Goal: Obtain resource: Obtain resource

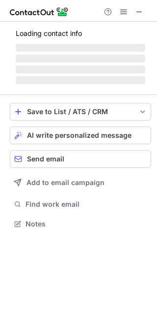
scroll to position [4, 5]
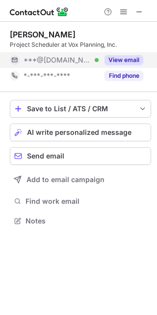
click at [122, 63] on button "View email" at bounding box center [124, 60] width 39 height 10
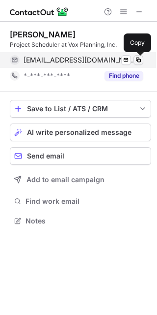
click at [139, 62] on span at bounding box center [139, 60] width 8 height 8
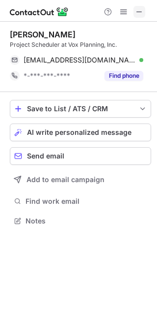
click at [135, 15] on button at bounding box center [140, 12] width 12 height 12
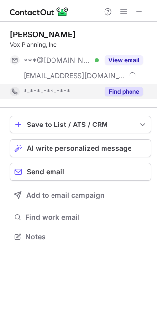
scroll to position [229, 157]
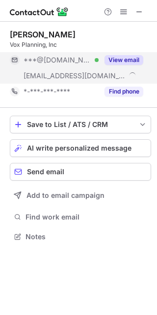
click at [124, 56] on button "View email" at bounding box center [124, 60] width 39 height 10
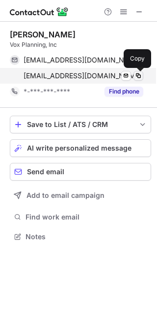
click at [139, 77] on span at bounding box center [139, 76] width 8 height 8
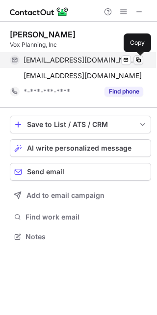
click at [141, 61] on span at bounding box center [139, 60] width 8 height 8
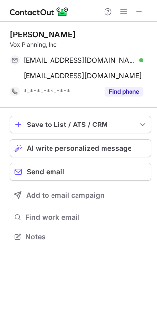
drag, startPoint x: 138, startPoint y: 6, endPoint x: 70, endPoint y: 19, distance: 68.7
click at [138, 8] on span at bounding box center [140, 12] width 8 height 8
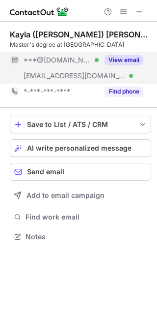
click at [135, 52] on div "View email" at bounding box center [121, 60] width 45 height 16
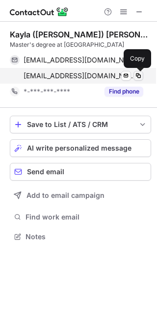
click at [138, 76] on span at bounding box center [139, 76] width 8 height 8
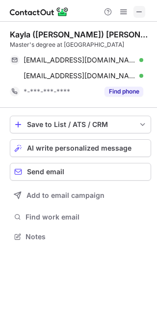
click at [145, 10] on button at bounding box center [140, 12] width 12 height 12
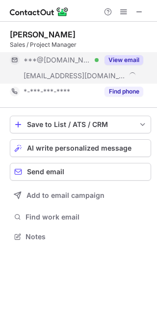
click at [132, 54] on div "View email" at bounding box center [121, 60] width 45 height 16
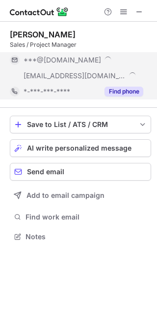
scroll to position [245, 157]
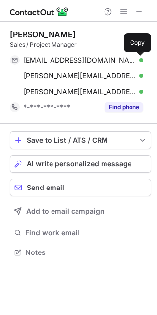
drag, startPoint x: 135, startPoint y: 59, endPoint x: 154, endPoint y: 100, distance: 45.3
click at [136, 59] on span at bounding box center [139, 60] width 8 height 8
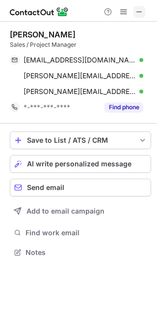
click at [136, 14] on span at bounding box center [140, 12] width 8 height 8
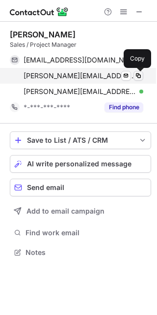
click at [137, 75] on span at bounding box center [139, 76] width 8 height 8
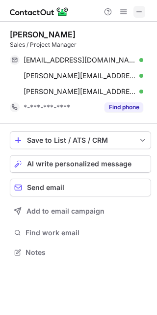
click at [136, 16] on span at bounding box center [140, 12] width 8 height 8
click at [138, 12] on span at bounding box center [140, 12] width 8 height 8
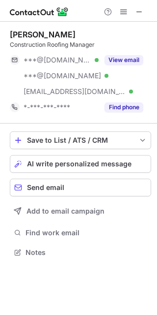
click at [122, 58] on button "View email" at bounding box center [124, 60] width 39 height 10
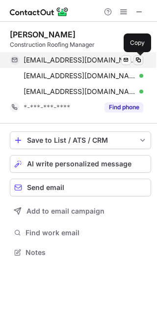
click at [137, 60] on span at bounding box center [139, 60] width 8 height 8
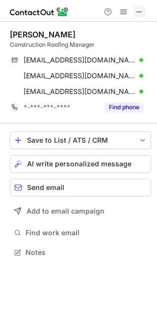
click at [137, 12] on span at bounding box center [140, 12] width 8 height 8
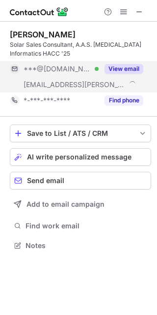
scroll to position [238, 157]
click at [122, 65] on button "View email" at bounding box center [124, 69] width 39 height 10
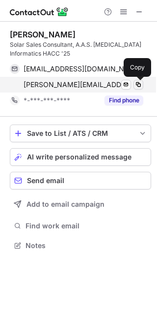
click at [139, 83] on span at bounding box center [139, 85] width 8 height 8
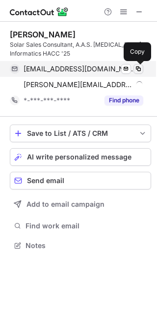
click at [135, 67] on span at bounding box center [139, 69] width 8 height 8
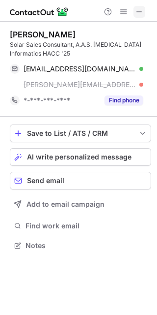
click at [136, 8] on span at bounding box center [140, 12] width 8 height 8
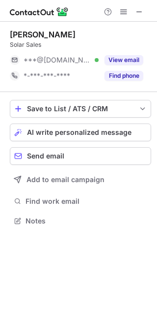
scroll to position [4, 5]
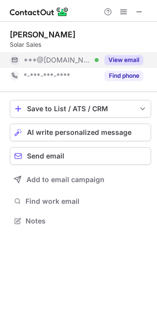
click at [125, 57] on button "View email" at bounding box center [124, 60] width 39 height 10
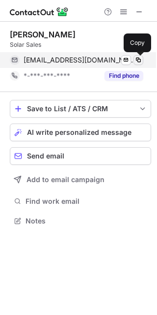
click at [141, 61] on span at bounding box center [139, 60] width 8 height 8
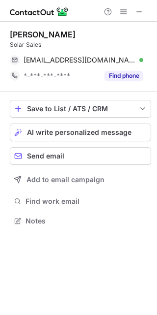
click at [145, 15] on button at bounding box center [140, 12] width 12 height 12
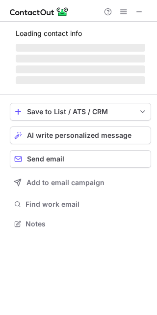
scroll to position [222, 157]
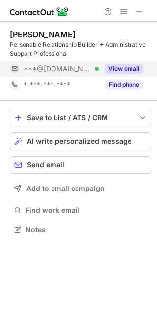
click at [117, 68] on button "View email" at bounding box center [124, 69] width 39 height 10
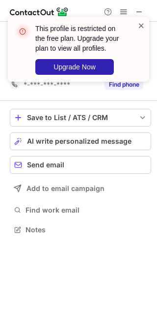
click at [142, 27] on span at bounding box center [142, 26] width 8 height 10
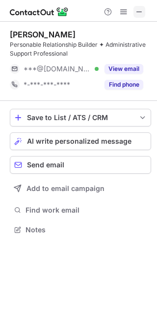
click at [143, 15] on span at bounding box center [140, 12] width 8 height 8
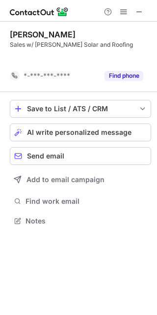
scroll to position [198, 157]
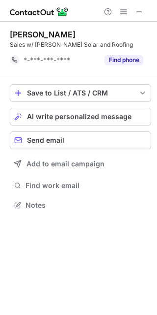
click at [131, 13] on div "Help & Support" at bounding box center [123, 12] width 47 height 12
click at [138, 12] on span at bounding box center [140, 12] width 8 height 8
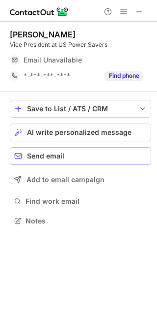
scroll to position [213, 157]
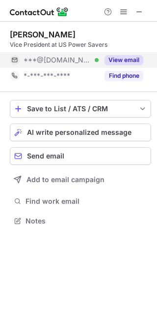
click at [126, 56] on button "View email" at bounding box center [124, 60] width 39 height 10
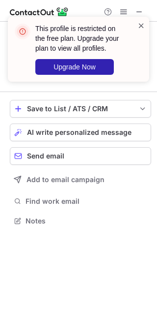
click at [141, 22] on span at bounding box center [142, 26] width 8 height 10
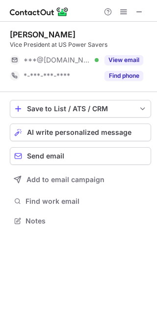
click at [139, 9] on div "This profile is restricted on the free plan. Upgrade your plan to view all prof…" at bounding box center [78, 17] width 157 height 20
click at [139, 9] on span at bounding box center [140, 12] width 8 height 8
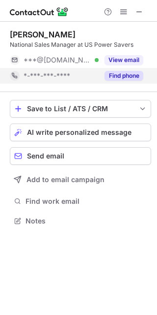
scroll to position [4, 5]
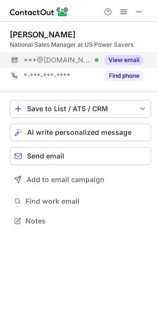
drag, startPoint x: 132, startPoint y: 61, endPoint x: 99, endPoint y: 63, distance: 33.5
click at [132, 60] on button "View email" at bounding box center [124, 60] width 39 height 10
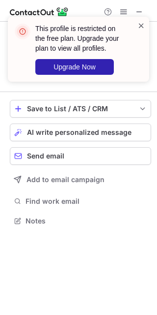
click at [140, 26] on span at bounding box center [142, 26] width 8 height 10
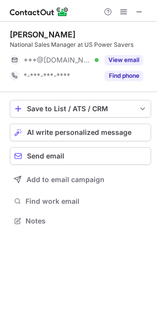
click at [137, 10] on div "This profile is restricted on the free plan. Upgrade your plan to view all prof…" at bounding box center [78, 53] width 157 height 92
click at [138, 10] on span at bounding box center [140, 12] width 8 height 8
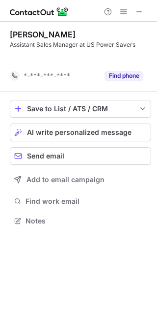
scroll to position [198, 157]
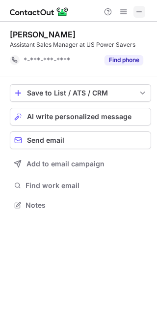
click at [141, 8] on span at bounding box center [140, 12] width 8 height 8
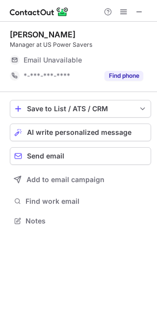
scroll to position [4, 5]
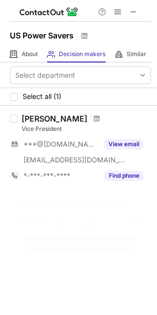
drag, startPoint x: 137, startPoint y: 12, endPoint x: 64, endPoint y: 12, distance: 72.3
click at [136, 12] on span at bounding box center [134, 12] width 8 height 8
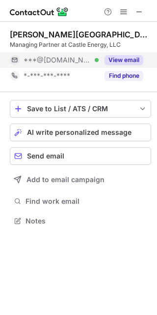
click at [128, 63] on button "View email" at bounding box center [124, 60] width 39 height 10
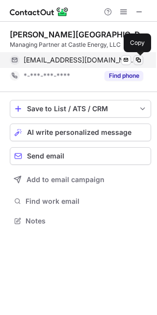
click at [137, 61] on span at bounding box center [139, 60] width 8 height 8
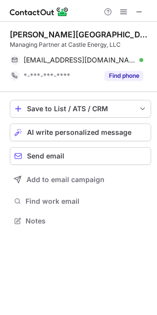
click at [147, 16] on div at bounding box center [123, 12] width 47 height 12
click at [141, 14] on span at bounding box center [140, 12] width 8 height 8
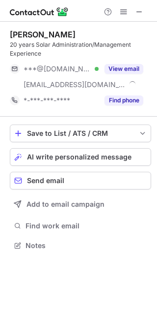
scroll to position [238, 157]
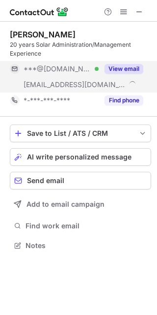
click at [140, 63] on div "View email" at bounding box center [121, 69] width 45 height 16
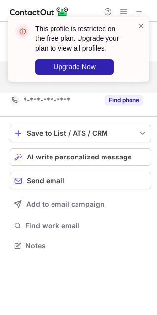
scroll to position [222, 157]
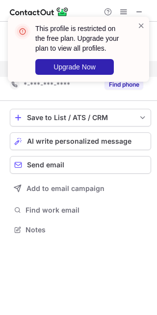
click at [143, 12] on div "This profile is restricted on the free plan. Upgrade your plan to view all prof…" at bounding box center [78, 53] width 157 height 92
click at [139, 21] on span at bounding box center [142, 26] width 8 height 10
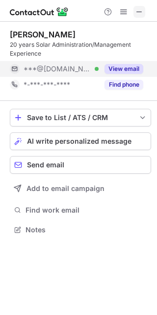
click at [134, 10] on button at bounding box center [140, 12] width 12 height 12
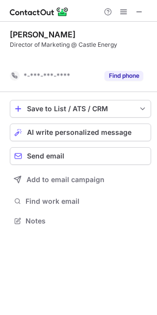
scroll to position [198, 157]
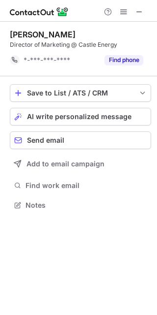
click at [139, 18] on div "Help & Support" at bounding box center [78, 11] width 157 height 22
click at [139, 16] on span at bounding box center [140, 12] width 8 height 8
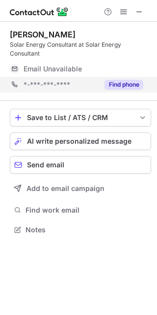
scroll to position [222, 157]
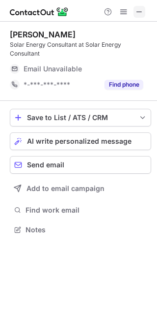
click at [141, 15] on span at bounding box center [140, 12] width 8 height 8
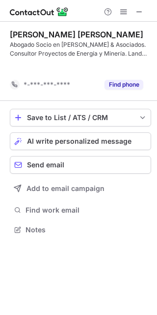
scroll to position [207, 157]
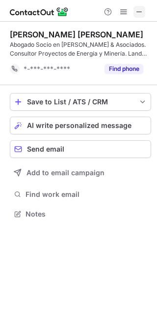
click at [138, 12] on span at bounding box center [140, 12] width 8 height 8
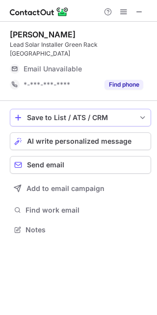
scroll to position [4, 5]
click at [136, 8] on span at bounding box center [140, 12] width 8 height 8
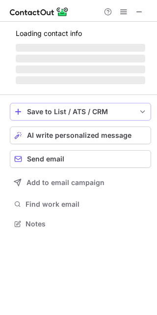
scroll to position [238, 157]
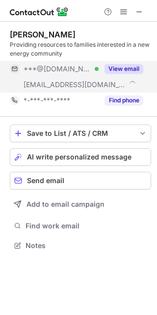
click at [123, 65] on button "View email" at bounding box center [124, 69] width 39 height 10
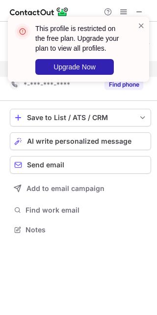
scroll to position [222, 157]
drag, startPoint x: 144, startPoint y: 32, endPoint x: 144, endPoint y: 27, distance: 5.9
click at [145, 31] on div at bounding box center [142, 49] width 8 height 57
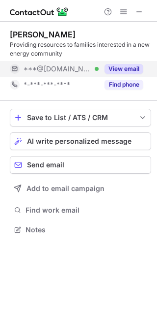
click at [144, 26] on span at bounding box center [142, 26] width 8 height 10
click at [143, 14] on div "This profile is restricted on the free plan. Upgrade your plan to view all prof…" at bounding box center [78, 17] width 157 height 20
click at [143, 14] on span at bounding box center [140, 12] width 8 height 8
